Goal: Task Accomplishment & Management: Manage account settings

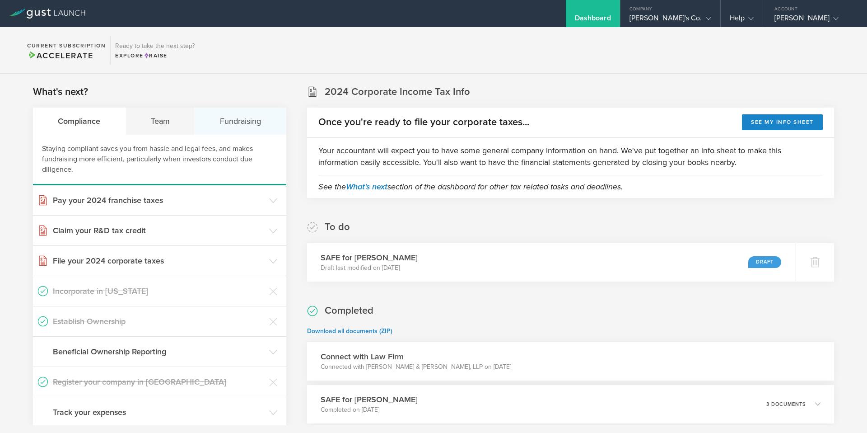
click at [235, 121] on div "Fundraising" at bounding box center [240, 120] width 91 height 27
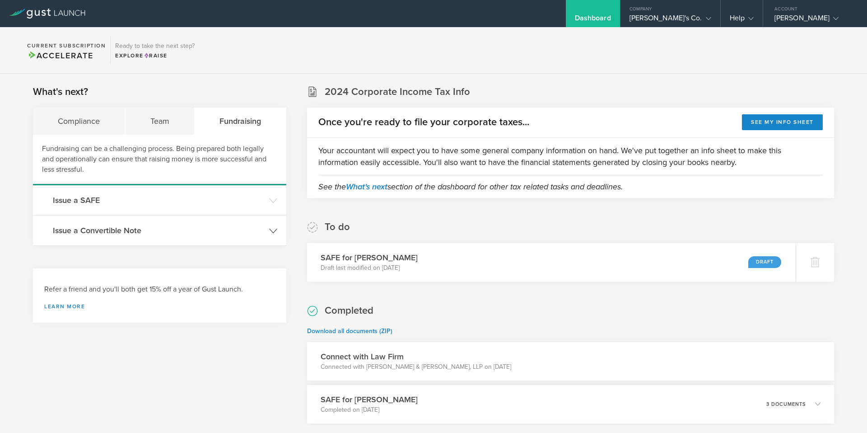
click at [107, 234] on h3 "Issue a Convertible Note" at bounding box center [159, 230] width 212 height 12
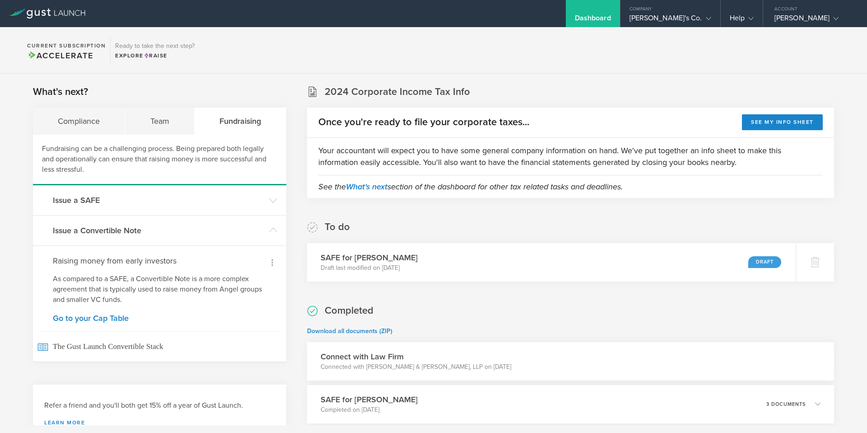
click at [275, 261] on icon at bounding box center [272, 262] width 11 height 11
click at [254, 330] on div at bounding box center [433, 216] width 867 height 433
click at [703, 17] on gust-icon at bounding box center [706, 18] width 9 height 9
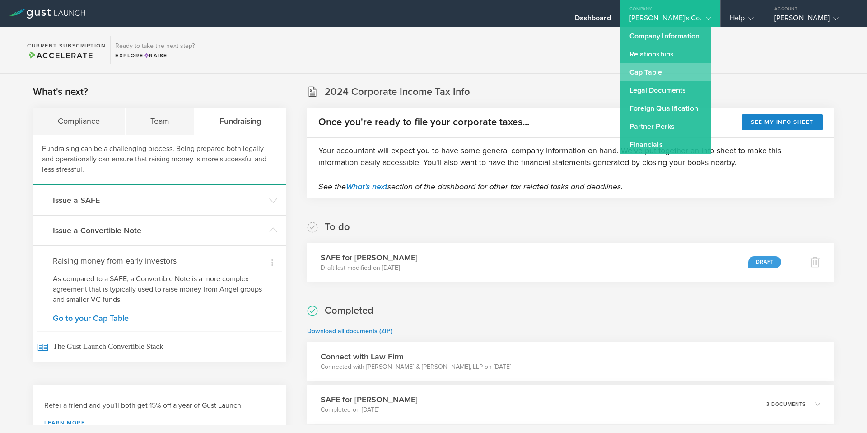
click at [665, 71] on link "Cap Table" at bounding box center [665, 72] width 90 height 18
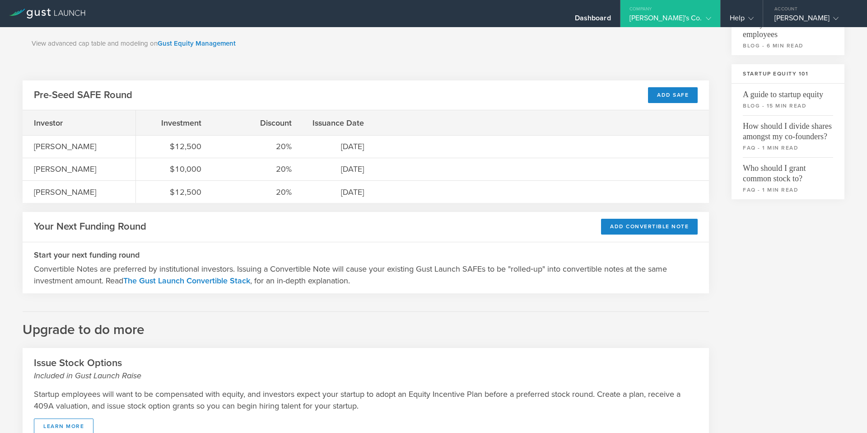
scroll to position [264, 0]
click at [649, 224] on div "Add Convertible Note" at bounding box center [649, 226] width 97 height 16
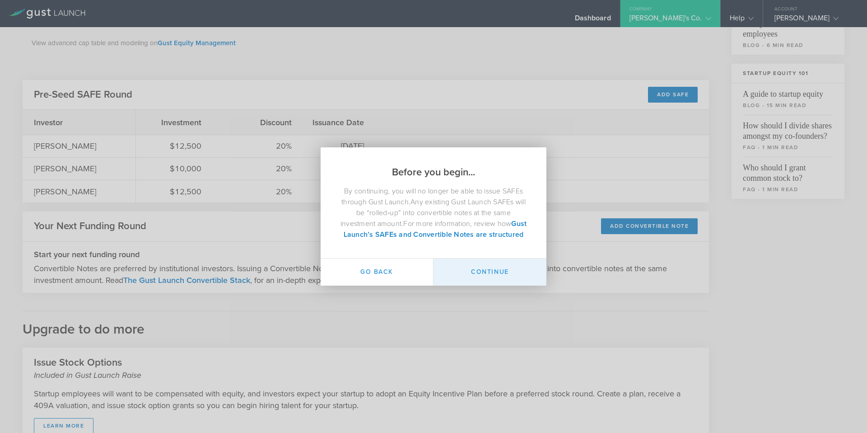
click at [483, 279] on button "Continue" at bounding box center [489, 271] width 113 height 27
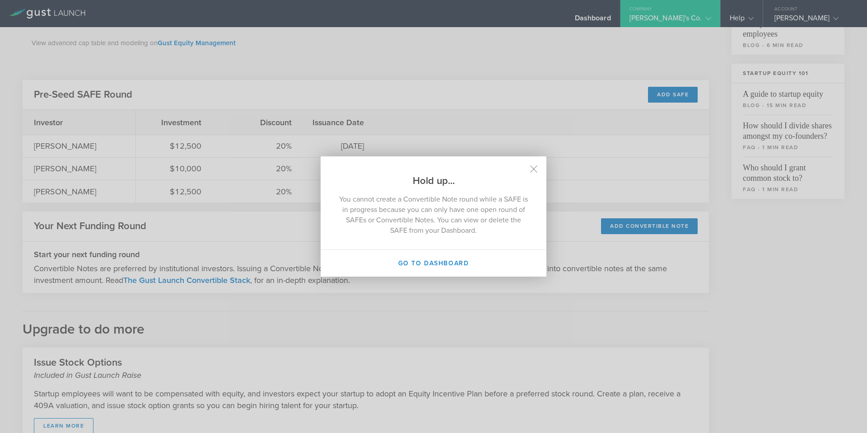
click at [531, 173] on h2 "Hold up..." at bounding box center [434, 171] width 226 height 31
click at [534, 167] on icon at bounding box center [534, 169] width 8 height 8
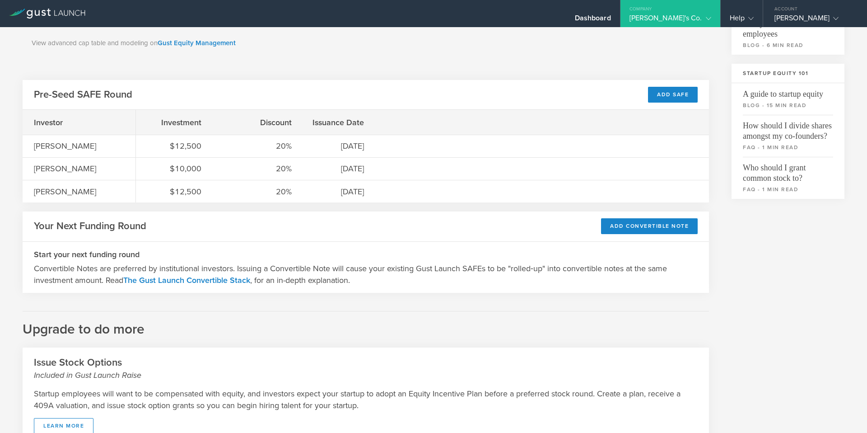
scroll to position [326, 0]
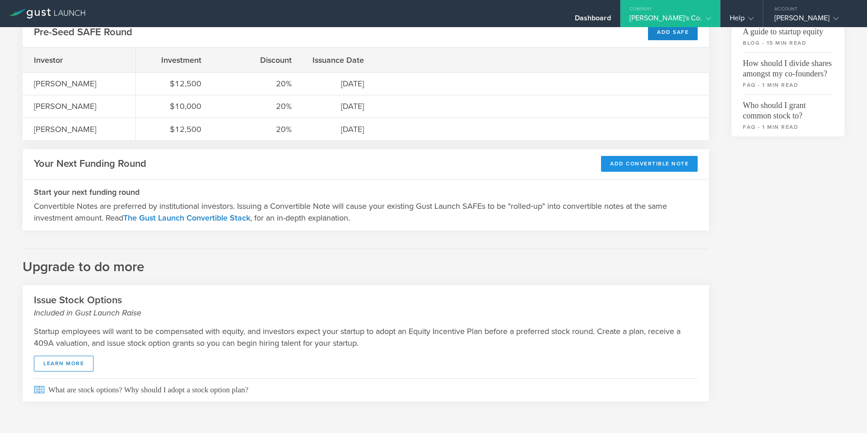
click at [634, 164] on div "Add Convertible Note" at bounding box center [649, 164] width 97 height 16
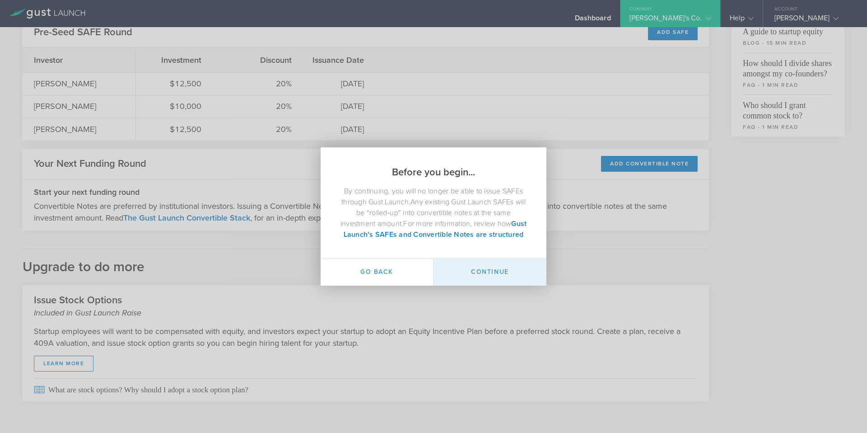
click at [487, 274] on button "Continue" at bounding box center [489, 271] width 113 height 27
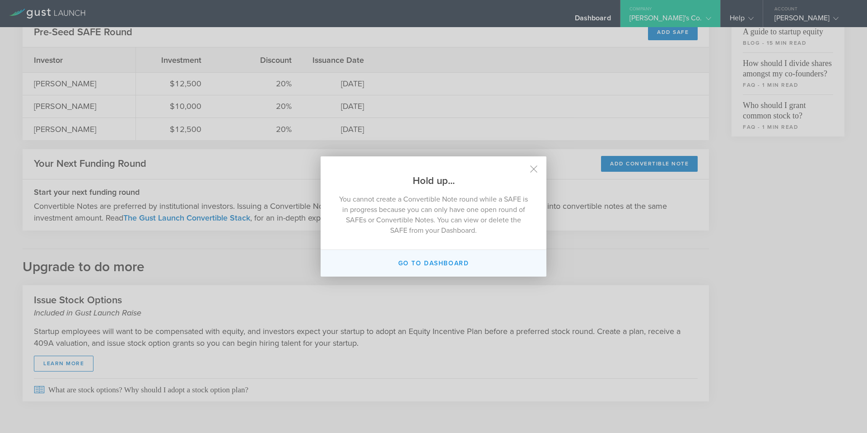
click at [456, 264] on button "Go to dashboard" at bounding box center [434, 263] width 226 height 27
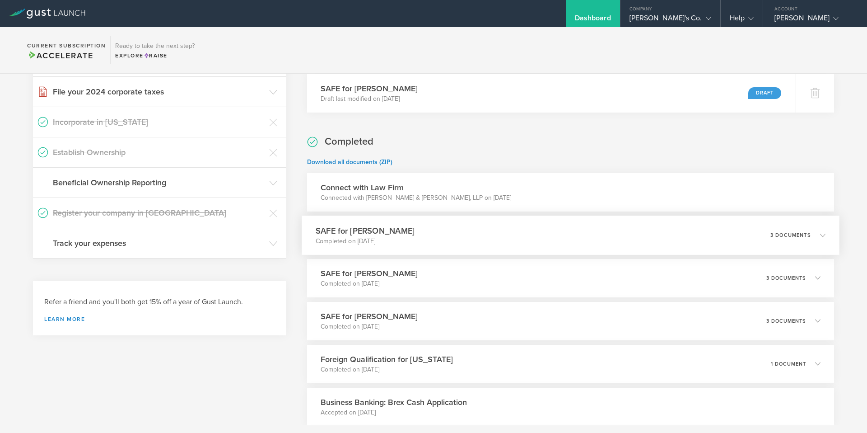
click at [819, 237] on icon at bounding box center [817, 235] width 15 height 8
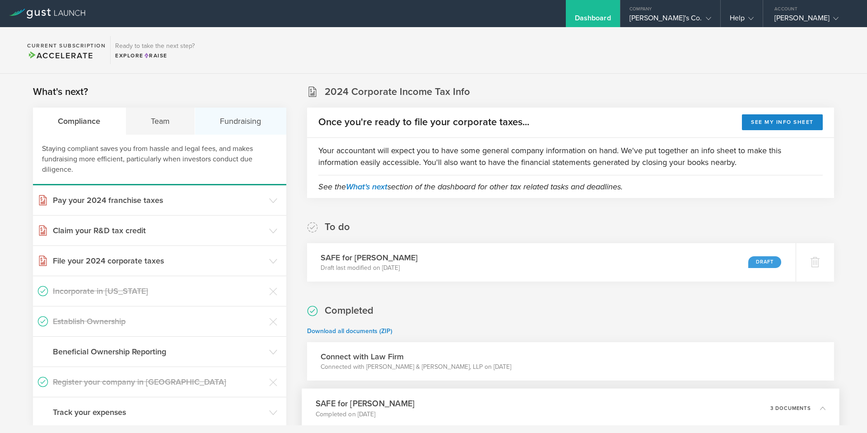
click at [250, 120] on div "Fundraising" at bounding box center [240, 120] width 91 height 27
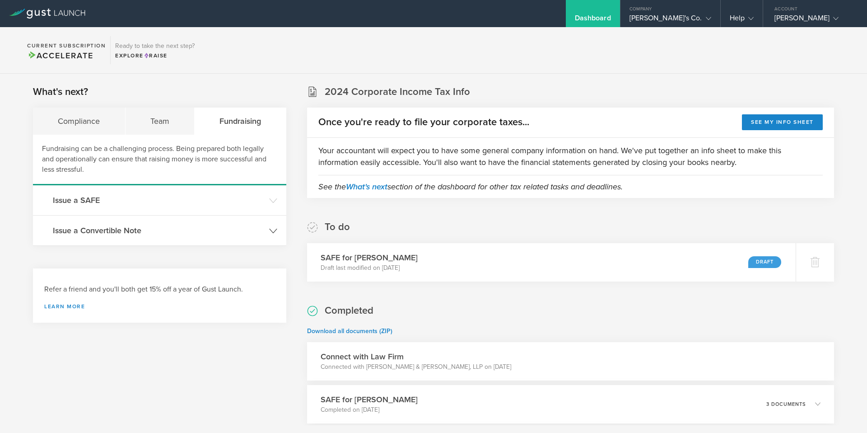
click at [144, 229] on h3 "Issue a Convertible Note" at bounding box center [159, 230] width 212 height 12
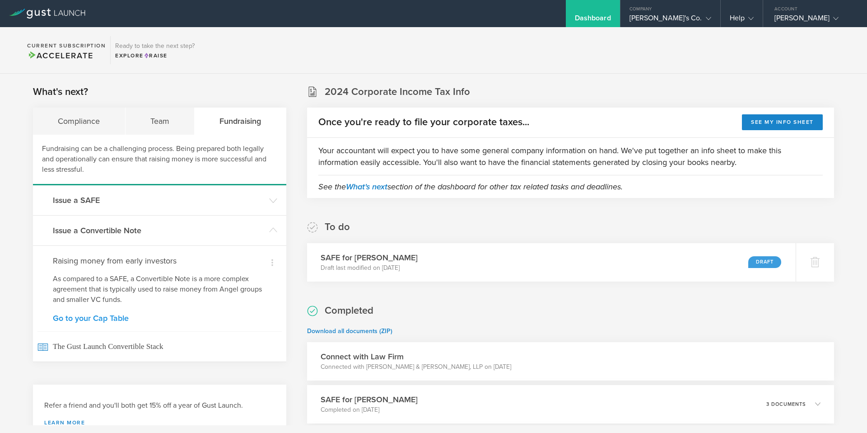
click at [90, 318] on link "Go to your Cap Table" at bounding box center [160, 318] width 214 height 8
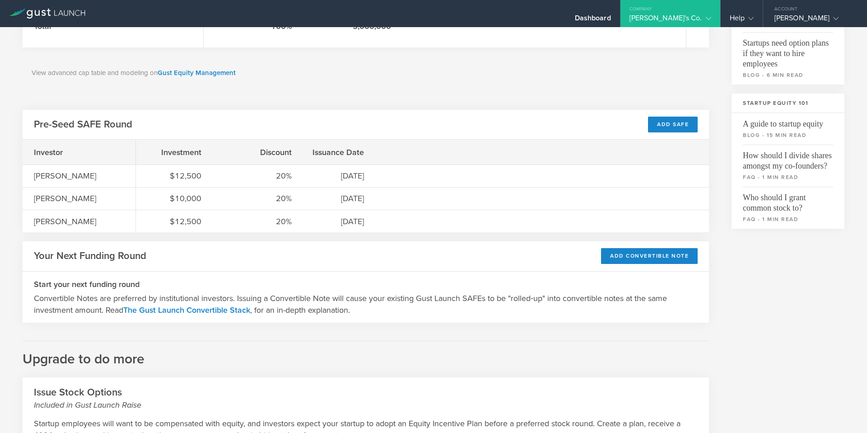
scroll to position [326, 0]
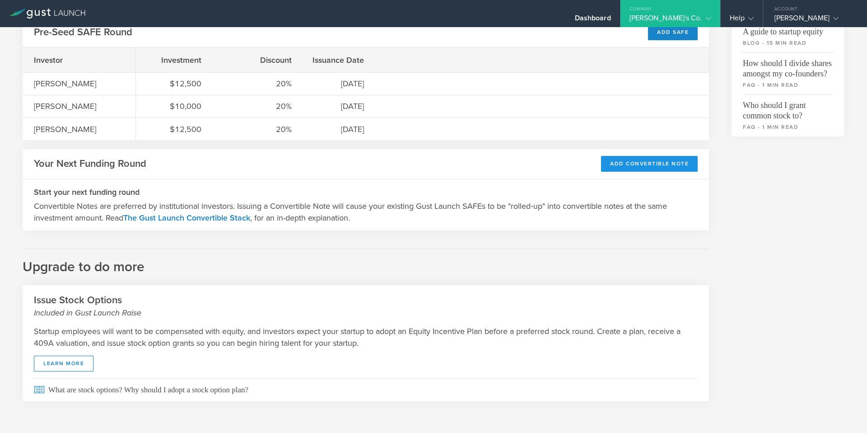
click at [633, 162] on div "Add Convertible Note" at bounding box center [649, 164] width 97 height 16
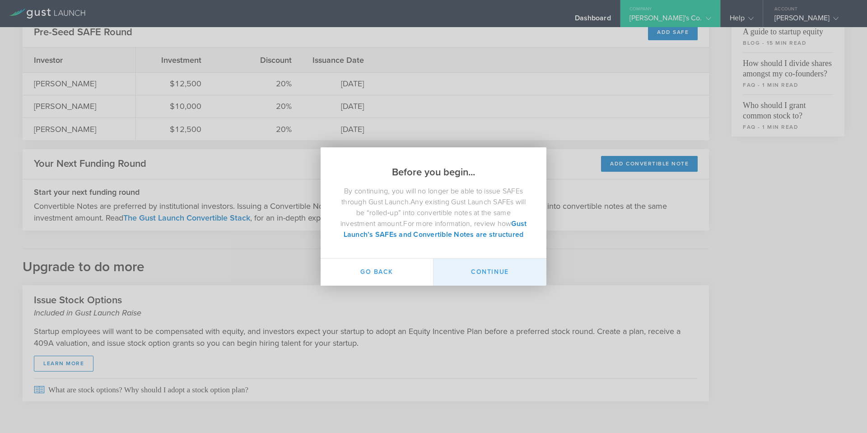
click at [497, 276] on button "Continue" at bounding box center [489, 271] width 113 height 27
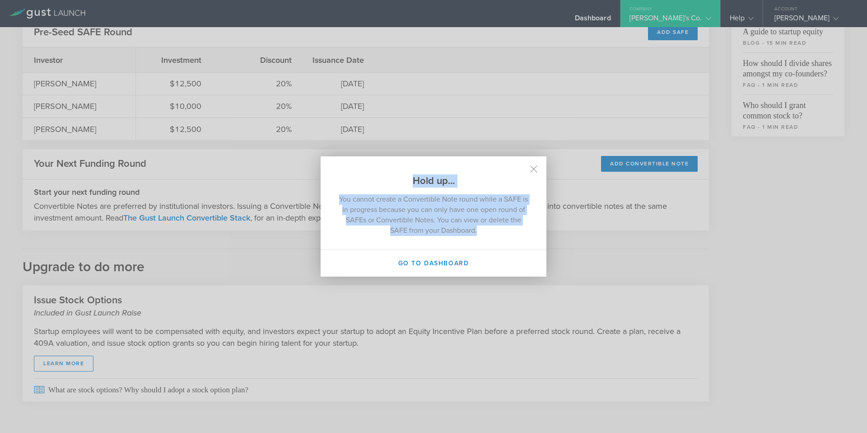
drag, startPoint x: 413, startPoint y: 179, endPoint x: 509, endPoint y: 242, distance: 115.0
click at [509, 242] on div "Hold up... You cannot create a Convertible Note round while a SAFE is in progre…" at bounding box center [434, 216] width 226 height 120
copy div "Hold up... You cannot create a Convertible Note round while a SAFE is in progre…"
click at [489, 96] on div "Hold up... You cannot create a Convertible Note round while a SAFE is in progre…" at bounding box center [433, 216] width 867 height 433
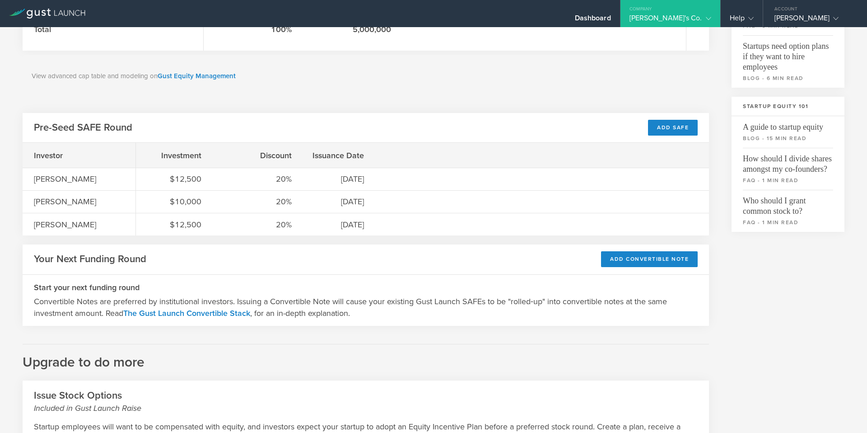
scroll to position [230, 0]
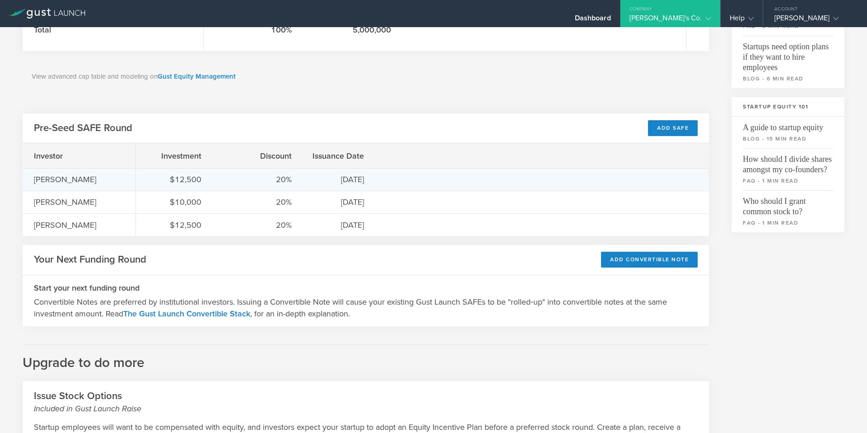
click at [65, 182] on div "[PERSON_NAME]" at bounding box center [79, 179] width 90 height 12
click at [390, 182] on div "$12,500 20% 10/19/22" at bounding box center [422, 179] width 573 height 23
click at [79, 184] on div "[PERSON_NAME]" at bounding box center [79, 179] width 90 height 12
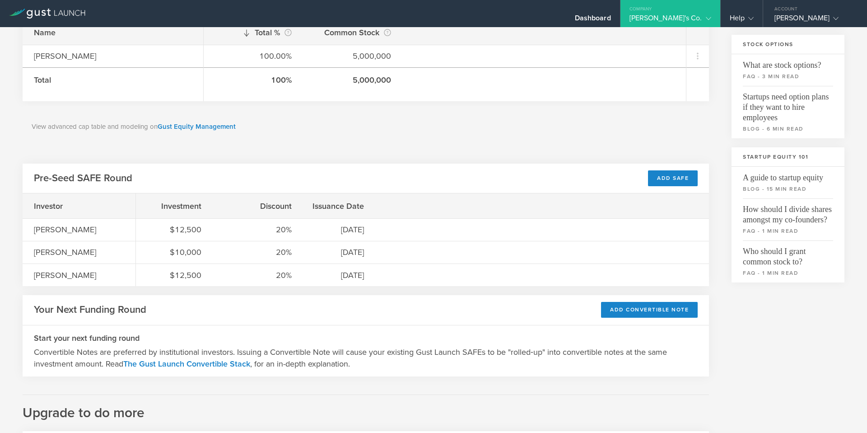
scroll to position [181, 0]
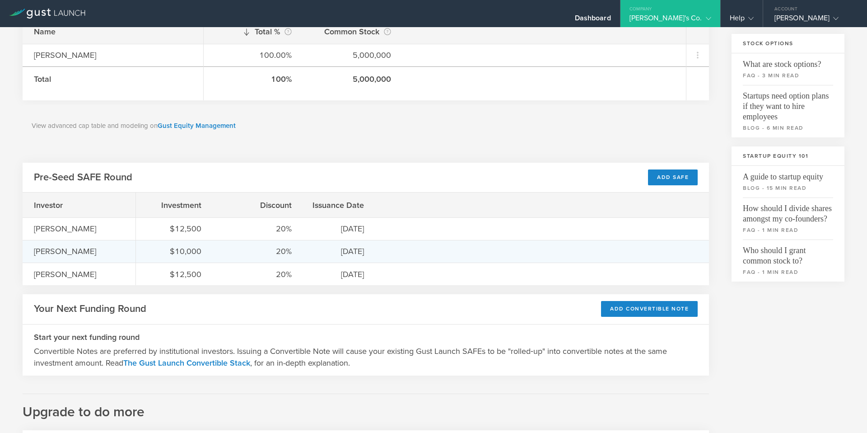
click at [59, 254] on div "[PERSON_NAME]" at bounding box center [79, 251] width 90 height 12
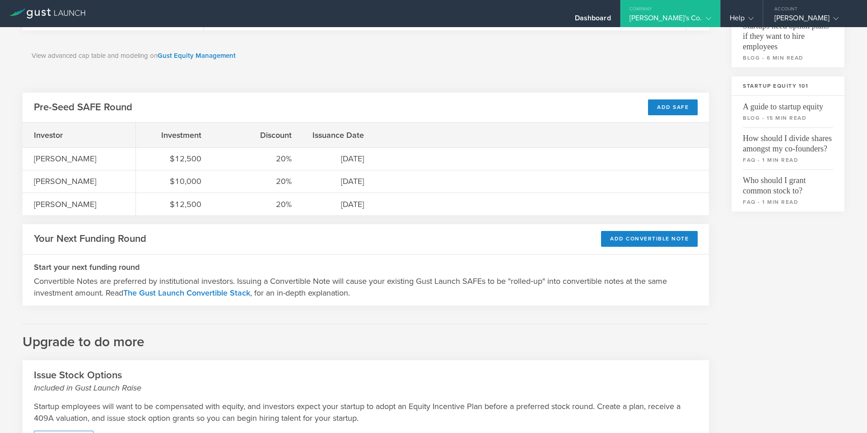
scroll to position [252, 0]
click at [643, 234] on div "Add Convertible Note" at bounding box center [649, 238] width 97 height 16
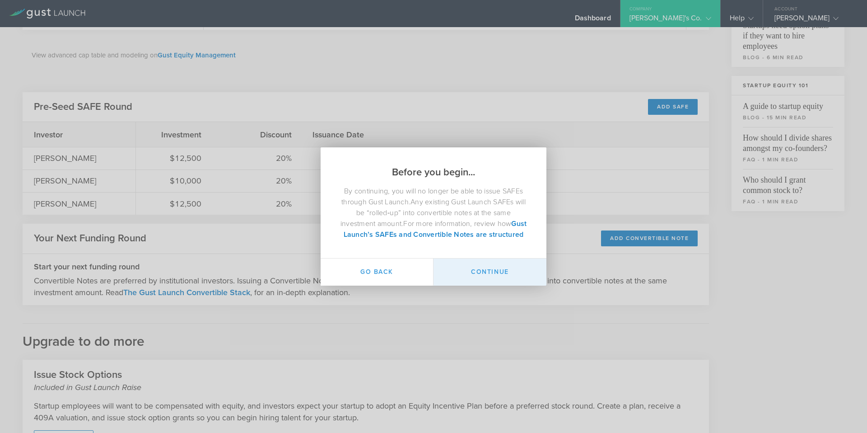
click at [492, 275] on button "Continue" at bounding box center [489, 271] width 113 height 27
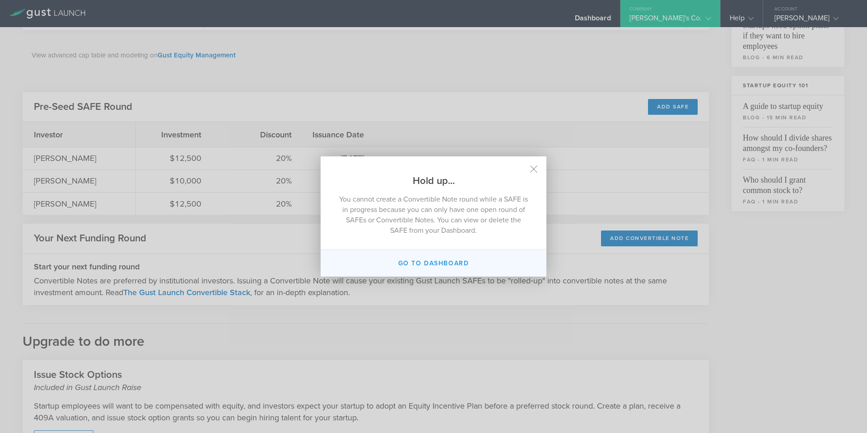
click at [434, 265] on button "Go to dashboard" at bounding box center [434, 263] width 226 height 27
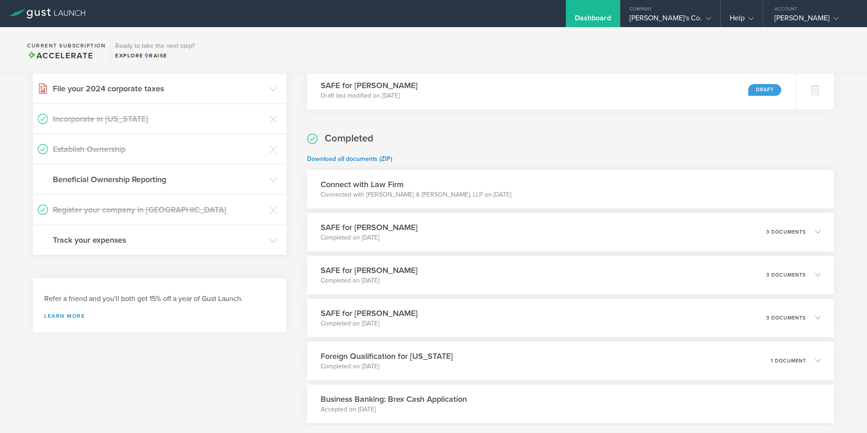
scroll to position [175, 0]
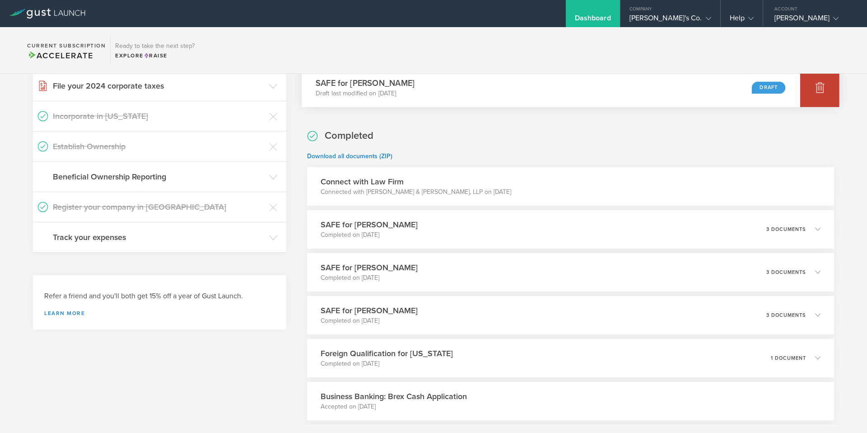
click at [815, 88] on icon at bounding box center [820, 87] width 11 height 11
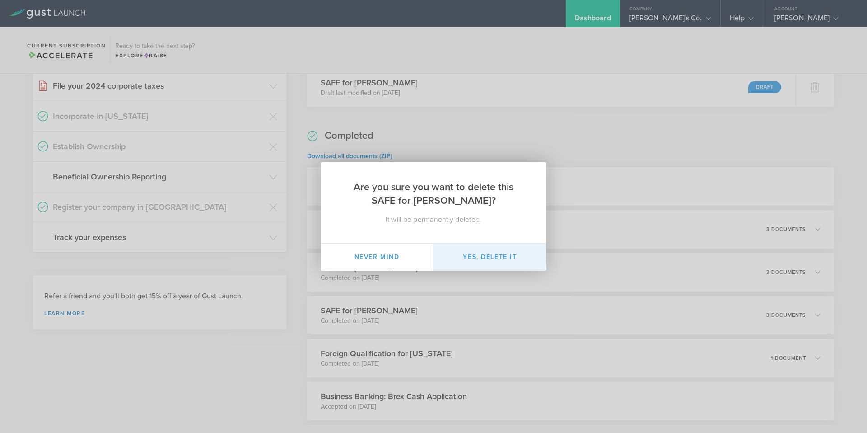
click at [502, 247] on button "Yes, delete it" at bounding box center [489, 256] width 113 height 27
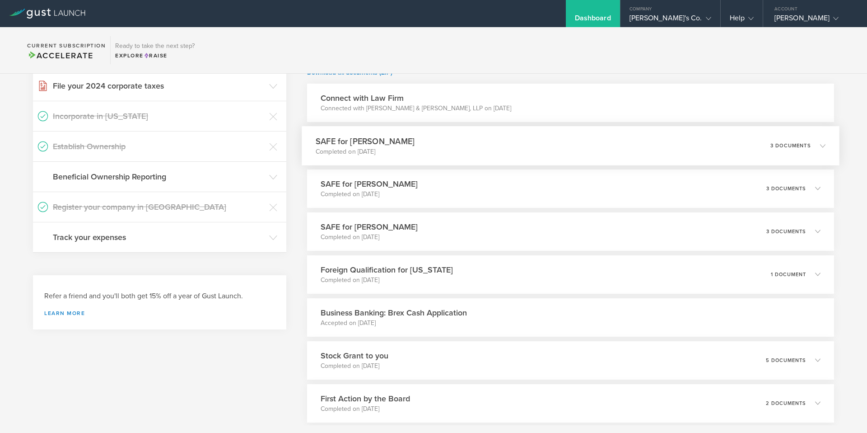
click at [817, 145] on icon at bounding box center [817, 145] width 15 height 8
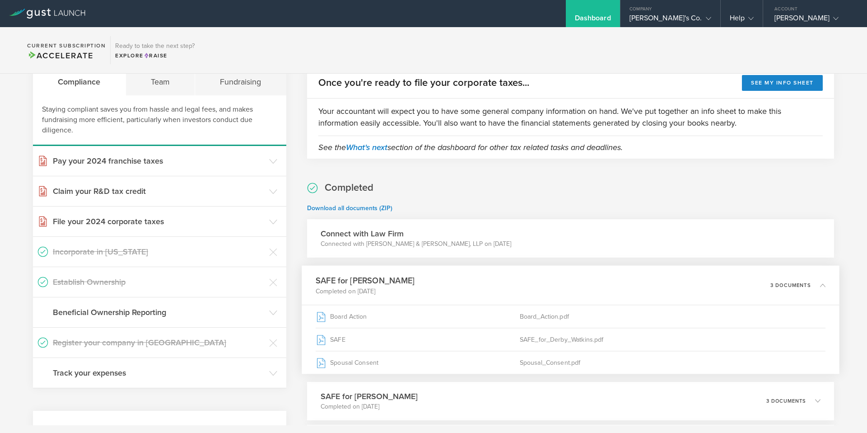
scroll to position [0, 0]
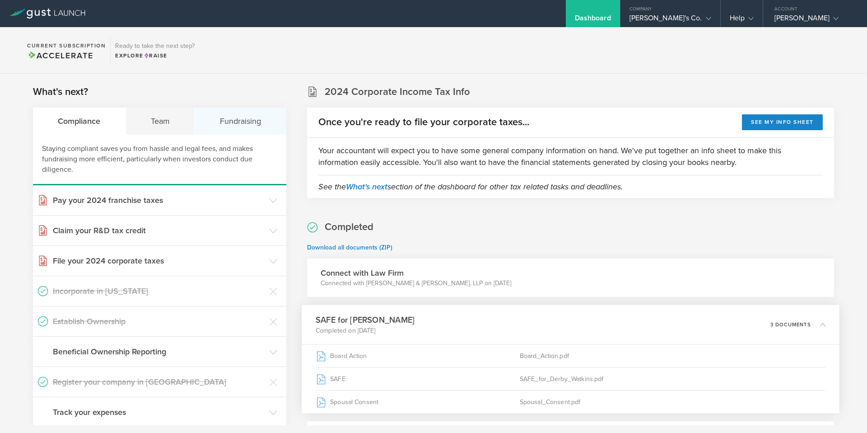
click at [230, 125] on div "Fundraising" at bounding box center [240, 120] width 91 height 27
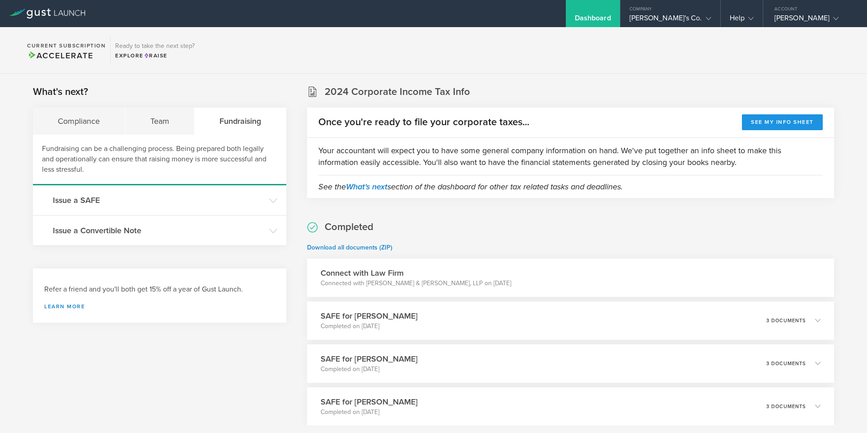
click at [773, 120] on button "See my info sheet" at bounding box center [782, 122] width 81 height 16
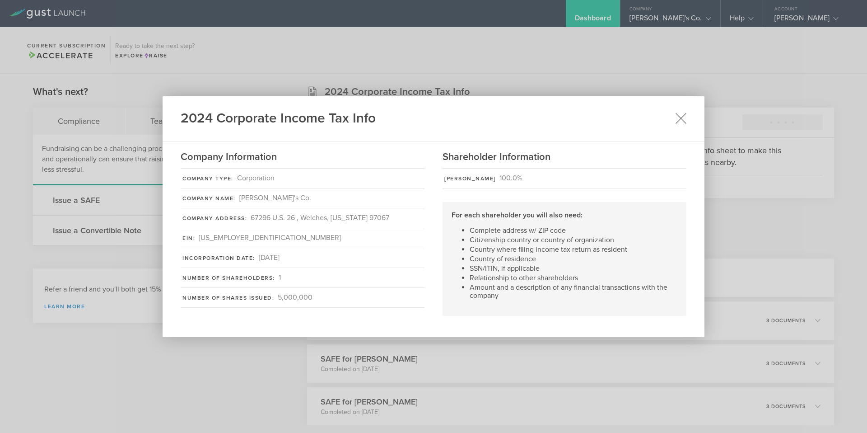
click at [673, 116] on div "2024 Corporate Income Tax Info" at bounding box center [434, 118] width 542 height 45
click at [678, 116] on icon at bounding box center [680, 117] width 11 height 11
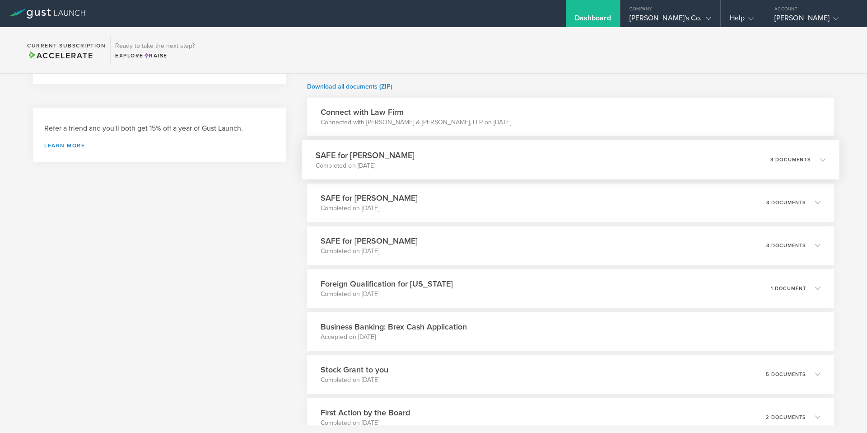
scroll to position [163, 0]
click at [801, 158] on p "3 documents" at bounding box center [790, 156] width 41 height 5
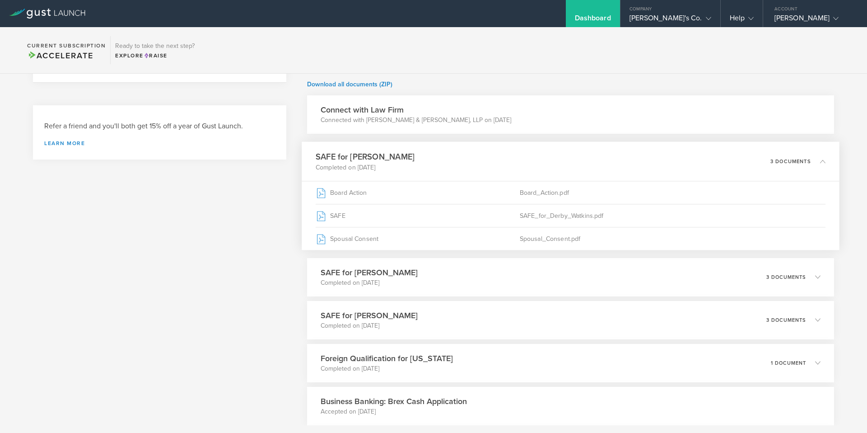
click at [242, 297] on div "What's next? Compliance Team Fundraising Fundraising can be a challenging proce…" at bounding box center [159, 282] width 253 height 720
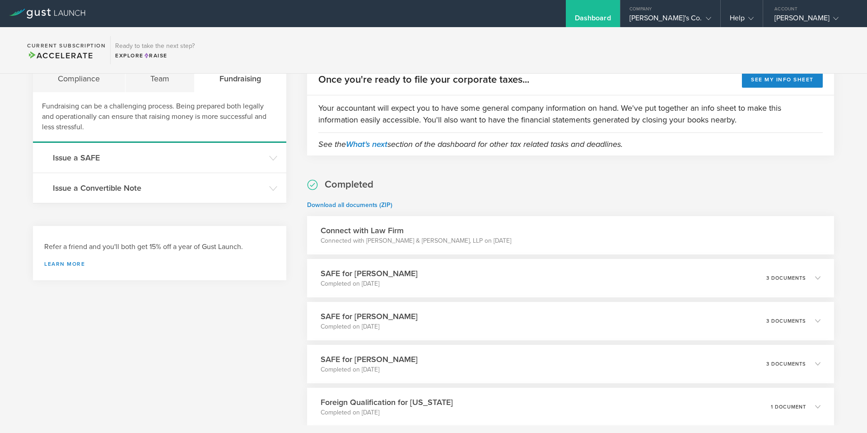
scroll to position [0, 0]
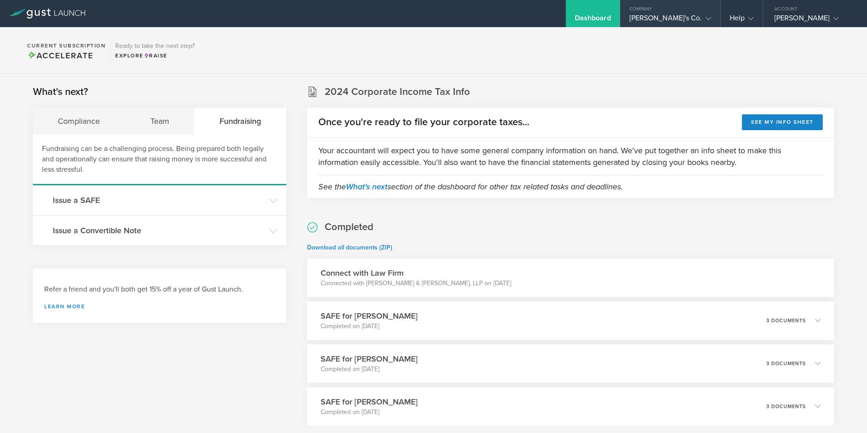
click at [685, 17] on div "[PERSON_NAME]'s Co." at bounding box center [670, 21] width 82 height 14
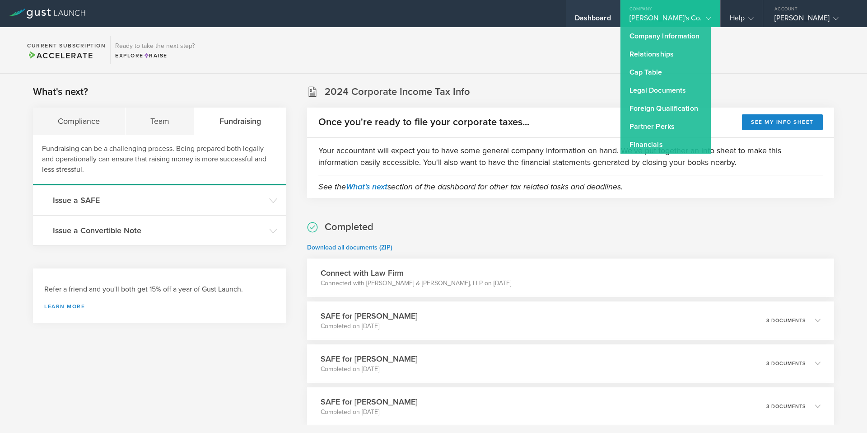
click at [607, 13] on div "Dashboard" at bounding box center [593, 13] width 54 height 27
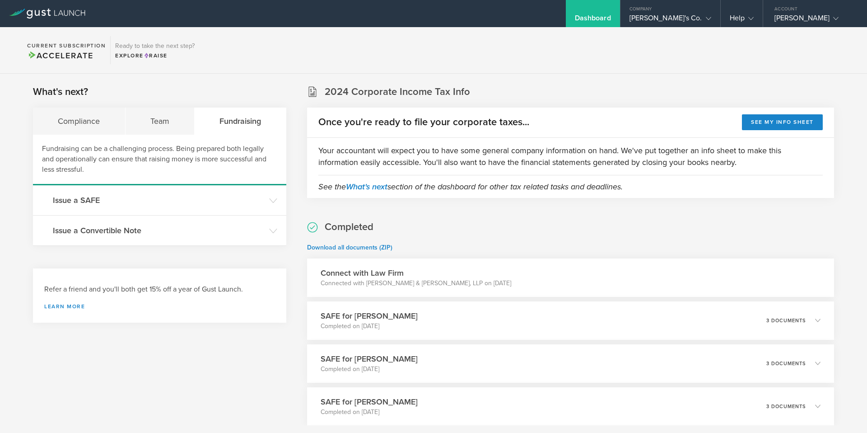
click at [607, 13] on div "Dashboard" at bounding box center [593, 13] width 54 height 27
click at [73, 14] on icon at bounding box center [47, 14] width 76 height 10
click at [141, 54] on div "Explore Raise" at bounding box center [154, 55] width 79 height 8
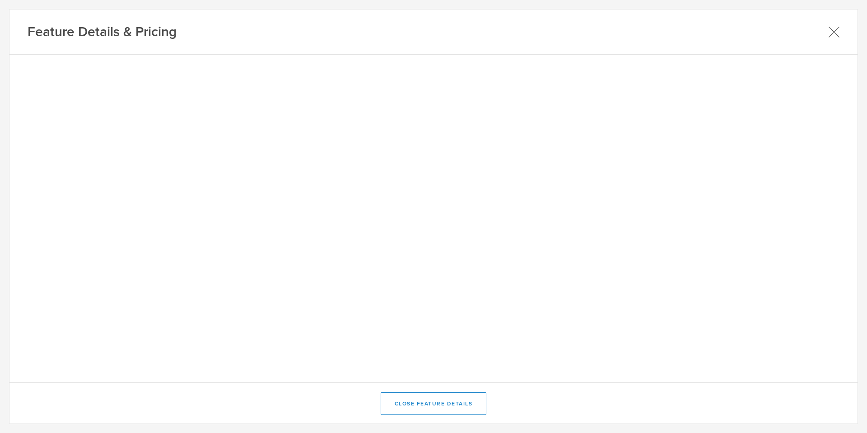
click at [834, 31] on icon at bounding box center [833, 31] width 11 height 11
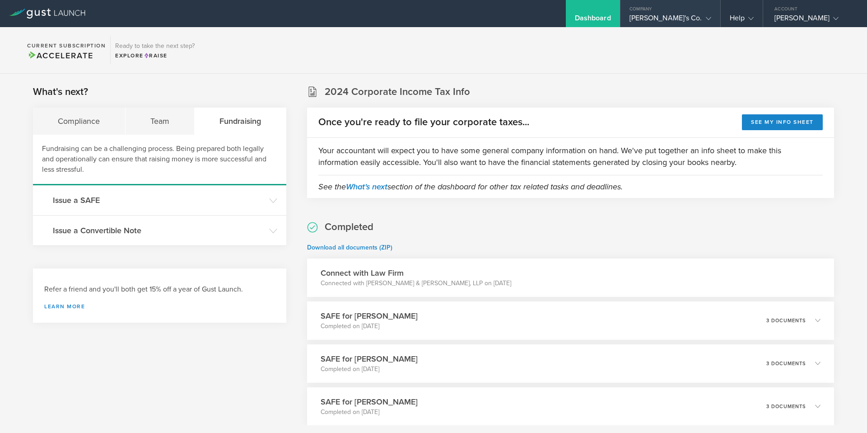
click at [691, 17] on div "[PERSON_NAME]'s Co." at bounding box center [670, 21] width 82 height 14
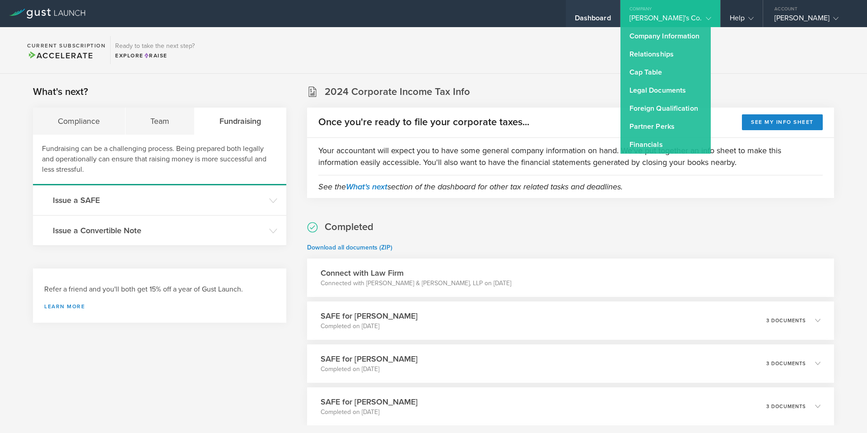
click at [605, 12] on div "Dashboard" at bounding box center [593, 13] width 54 height 27
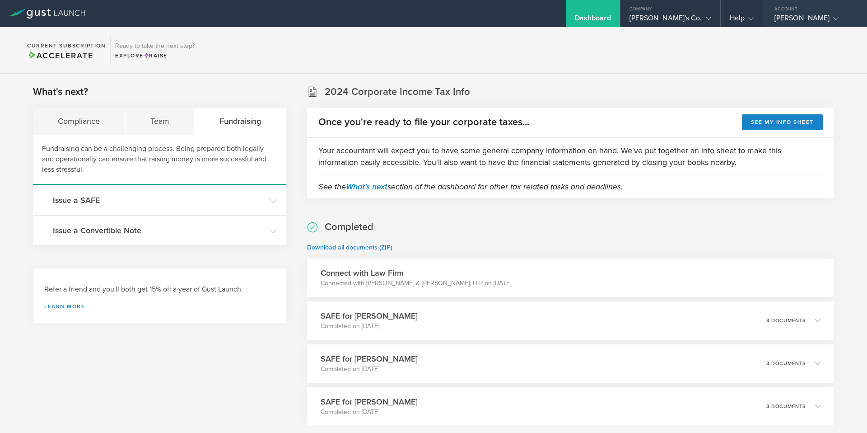
click at [823, 16] on div "[PERSON_NAME]" at bounding box center [812, 21] width 77 height 14
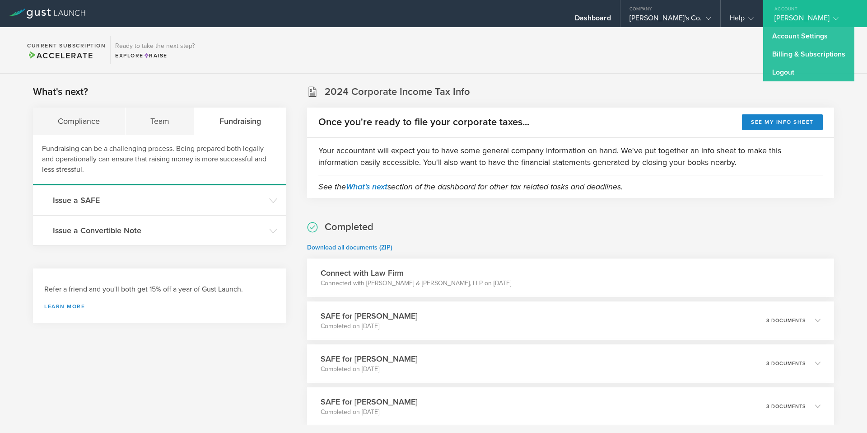
click at [58, 10] on icon at bounding box center [47, 14] width 76 height 10
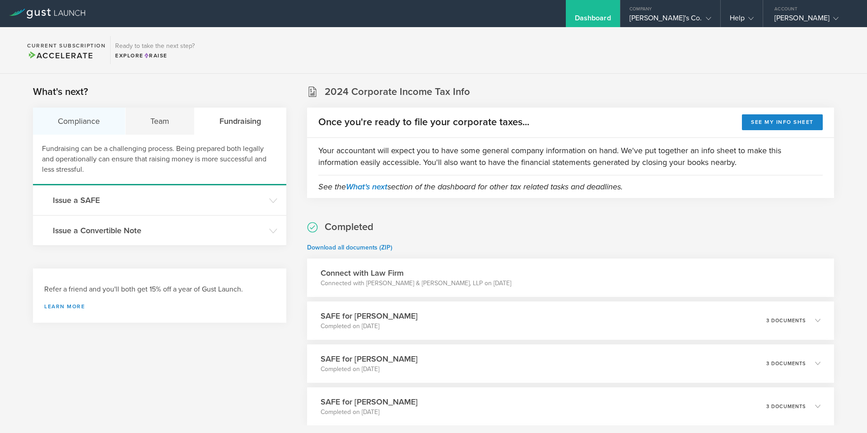
click at [82, 116] on div "Compliance" at bounding box center [79, 120] width 93 height 27
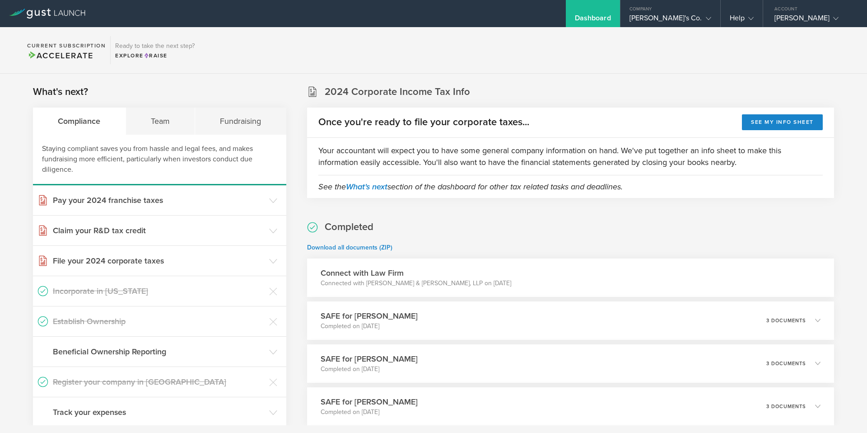
click at [54, 49] on div "Current Subscription Accelerate" at bounding box center [67, 50] width 88 height 28
click at [49, 16] on icon at bounding box center [47, 14] width 76 height 10
click at [243, 119] on div "Fundraising" at bounding box center [240, 120] width 91 height 27
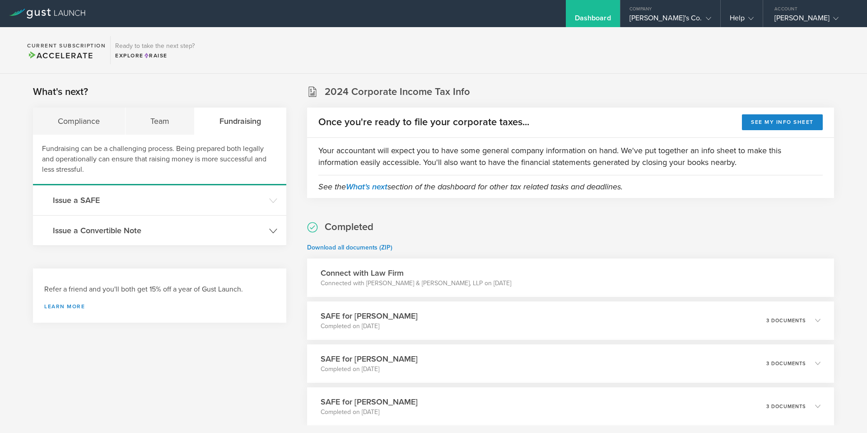
click at [106, 227] on h3 "Issue a Convertible Note" at bounding box center [159, 230] width 212 height 12
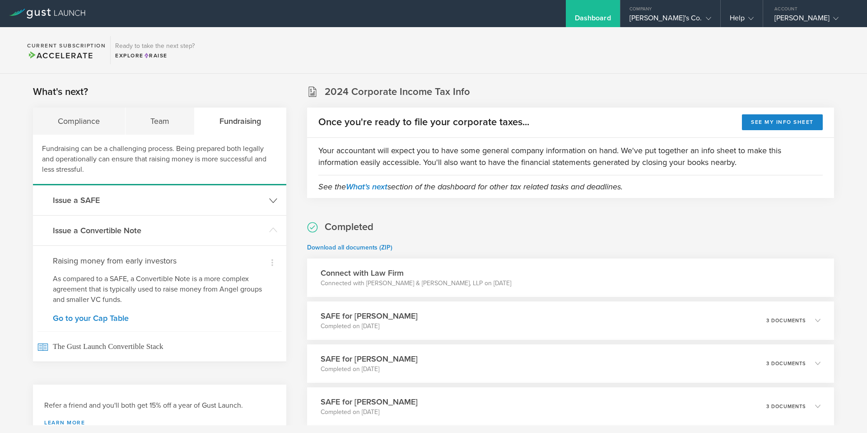
click at [75, 202] on h3 "Issue a SAFE" at bounding box center [159, 200] width 212 height 12
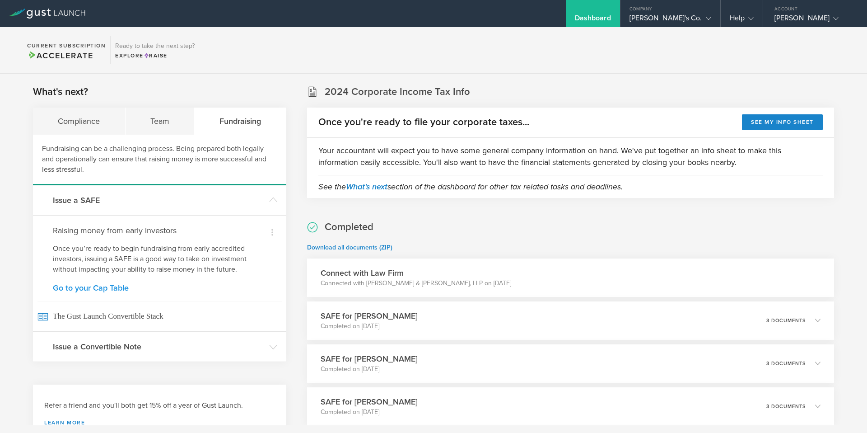
click at [93, 288] on link "Go to your Cap Table" at bounding box center [160, 288] width 214 height 8
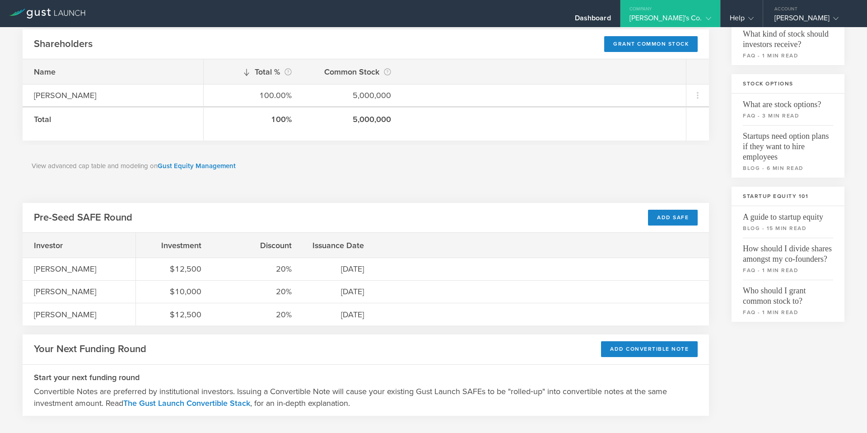
scroll to position [143, 0]
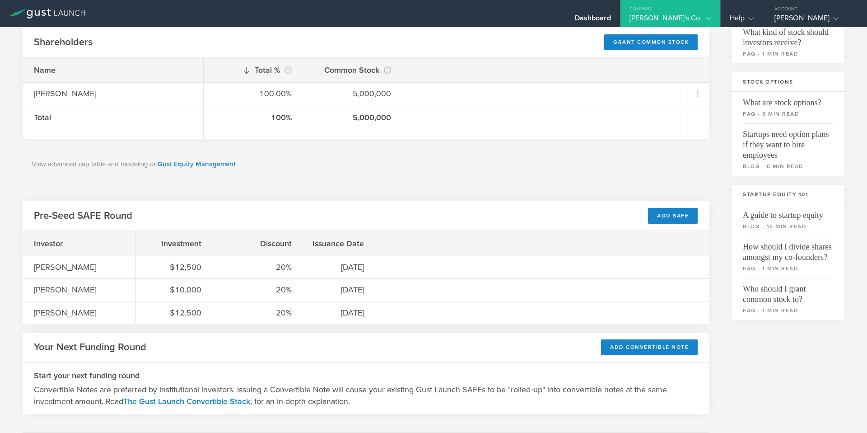
click at [86, 215] on h2 "Pre-Seed SAFE Round" at bounding box center [83, 215] width 98 height 13
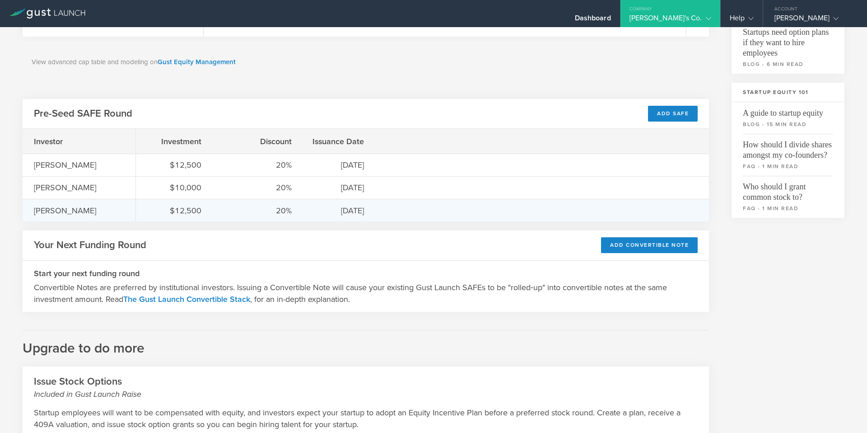
scroll to position [246, 0]
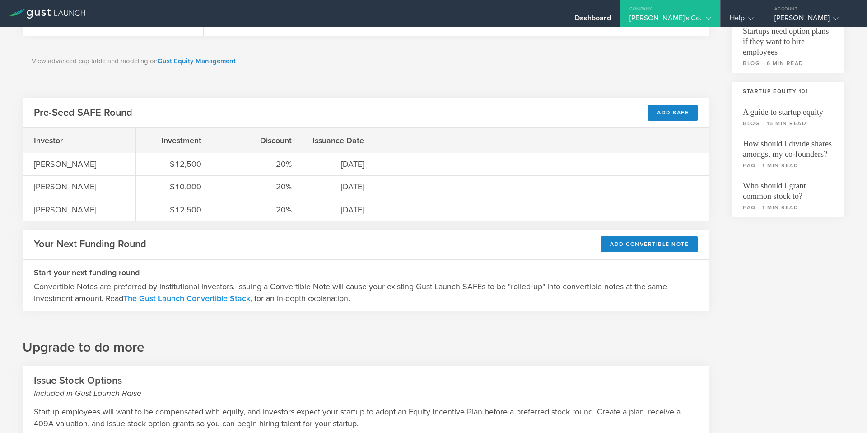
click at [185, 296] on link "The Gust Launch Convertible Stack" at bounding box center [186, 298] width 127 height 10
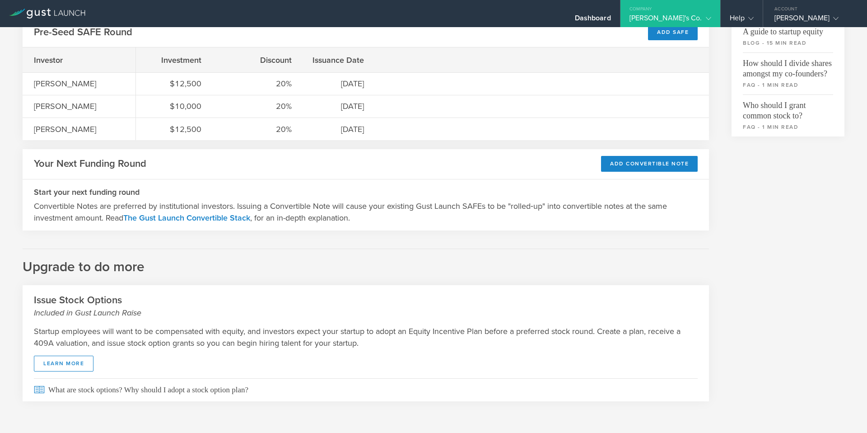
scroll to position [0, 0]
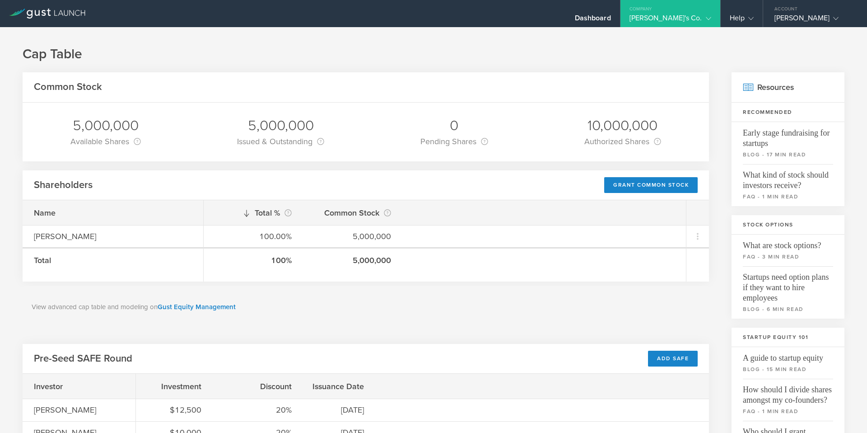
click at [616, 131] on div "10,000,000" at bounding box center [622, 125] width 77 height 19
click at [203, 305] on link "Gust Equity Management" at bounding box center [197, 307] width 78 height 8
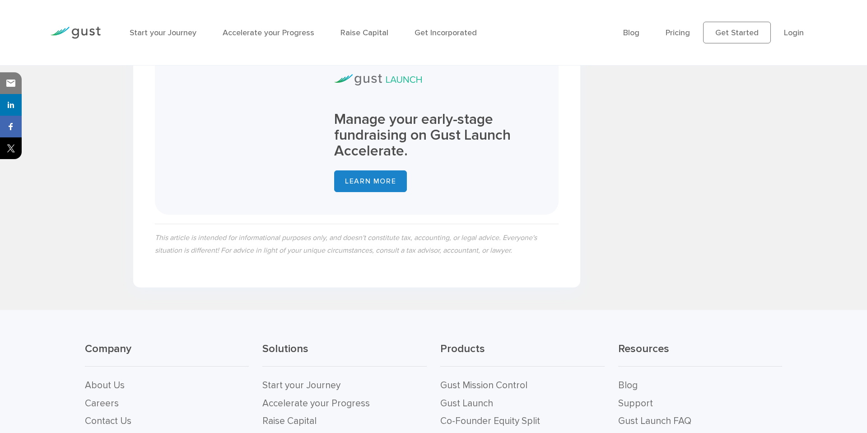
scroll to position [3571, 0]
